Goal: Information Seeking & Learning: Learn about a topic

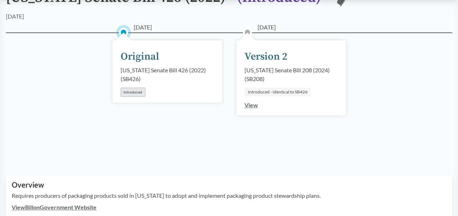
scroll to position [109, 0]
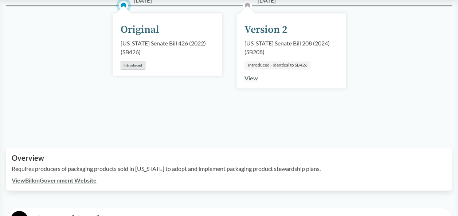
click at [247, 77] on link "View" at bounding box center [250, 78] width 13 height 7
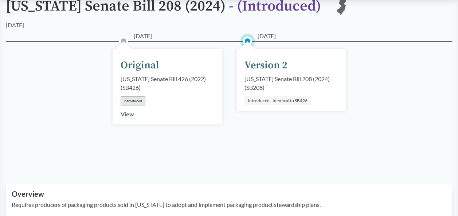
scroll to position [73, 0]
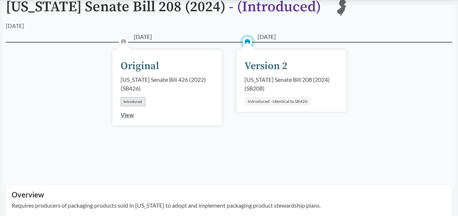
click at [267, 99] on div "Introduced - Identical to SB426" at bounding box center [277, 101] width 66 height 9
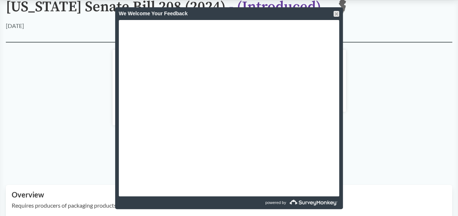
click at [414, 16] on div "[US_STATE] Senate Bill 208 (2024) - ( Introduced ) [GEOGRAPHIC_DATA]" at bounding box center [229, 10] width 446 height 23
click at [339, 12] on div "We Welcome Your Feedback" at bounding box center [229, 13] width 228 height 13
click at [338, 12] on div at bounding box center [336, 14] width 6 height 6
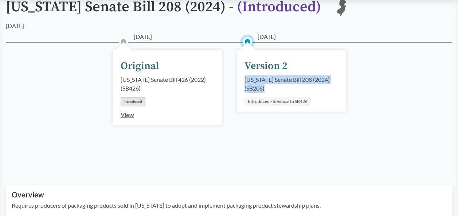
drag, startPoint x: 240, startPoint y: 78, endPoint x: 274, endPoint y: 86, distance: 34.9
click at [274, 86] on div "[DATE] Version 2 [US_STATE] Senate Bill 208 (2024) ( SB208 ) Introduced - Ident…" at bounding box center [290, 81] width 109 height 62
copy div "[US_STATE] Senate Bill 208 (2024) ( SB208 )"
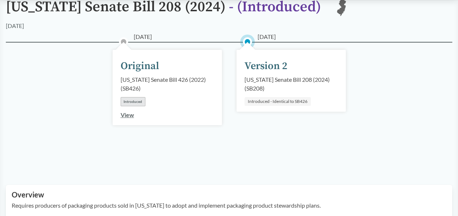
click at [288, 121] on div "[DATE] Version 2 [US_STATE] Senate Bill 208 (2024) ( SB208 ) Introduced - Ident…" at bounding box center [291, 105] width 124 height 90
click at [405, 57] on div "[DATE] Original [US_STATE] Senate Bill 426 (2022) ( SB426 ) Introduced View [DA…" at bounding box center [229, 105] width 446 height 126
